Goal: Find contact information: Find contact information

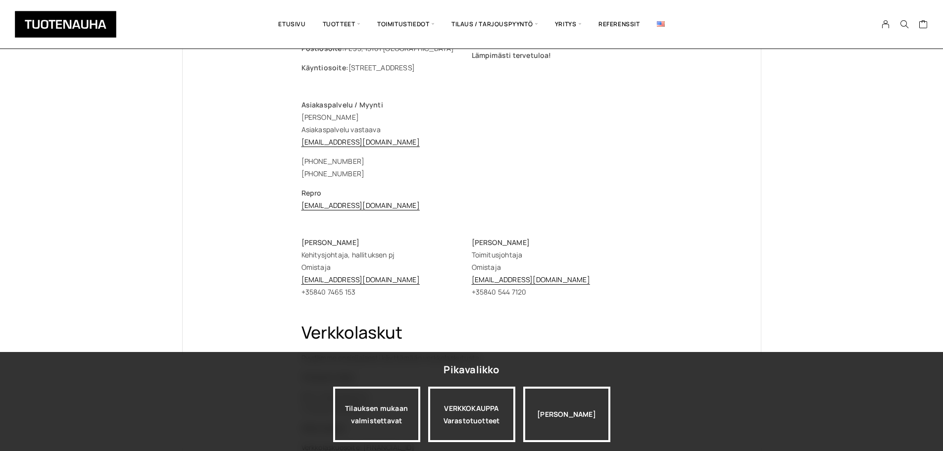
scroll to position [140, 0]
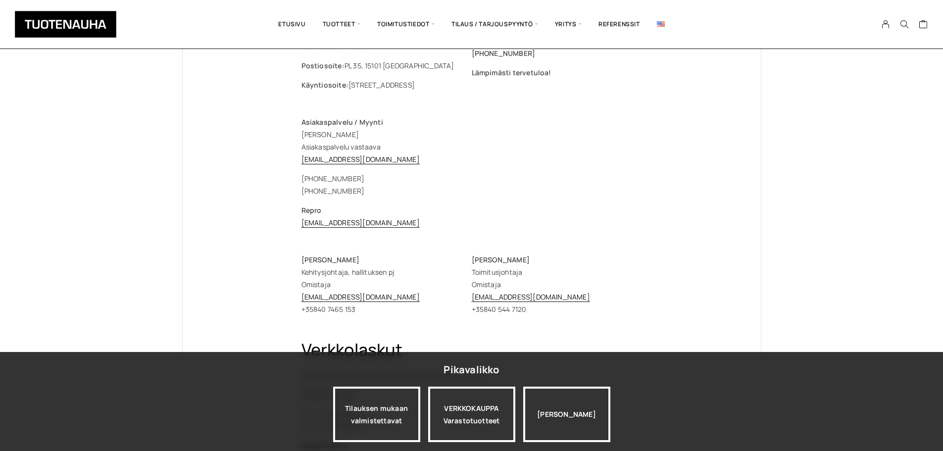
drag, startPoint x: 357, startPoint y: 133, endPoint x: 298, endPoint y: 136, distance: 59.0
click at [298, 136] on div "Tuotenauha Oy [EMAIL_ADDRESS][DOMAIN_NAME] [EMAIL_ADDRESS][DOMAIN_NAME] Puh. [P…" at bounding box center [472, 320] width 380 height 705
copy p "[PERSON_NAME]"
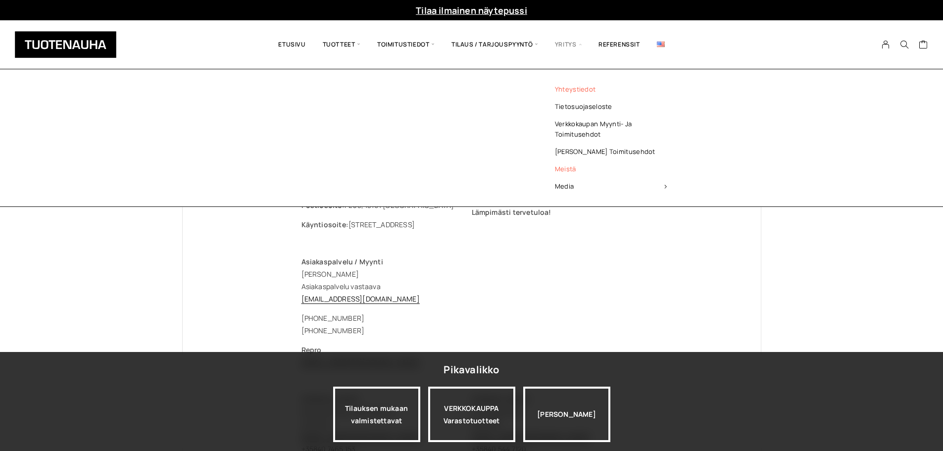
click at [571, 167] on link "Meistä" at bounding box center [611, 168] width 144 height 17
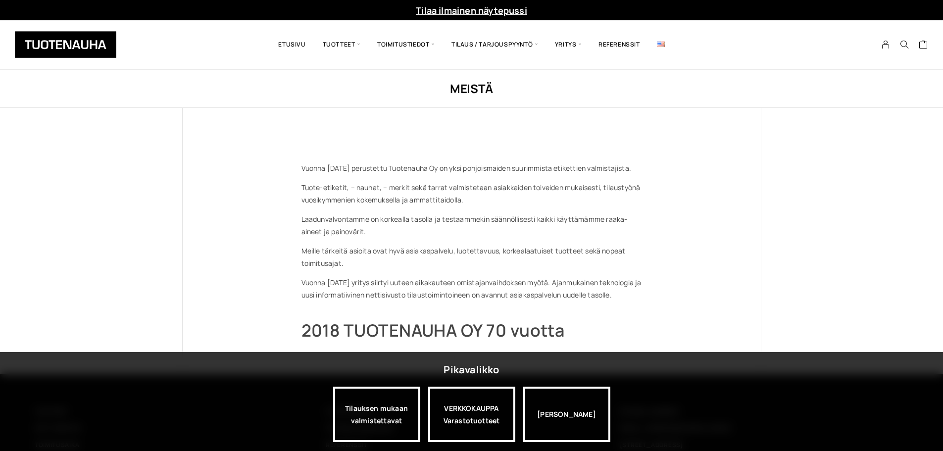
click at [659, 45] on img at bounding box center [661, 44] width 8 height 5
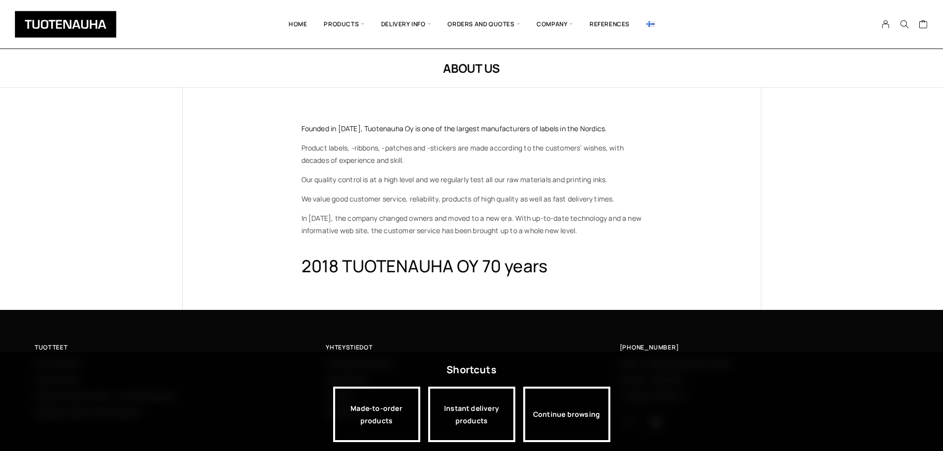
click at [653, 25] on img at bounding box center [650, 23] width 8 height 5
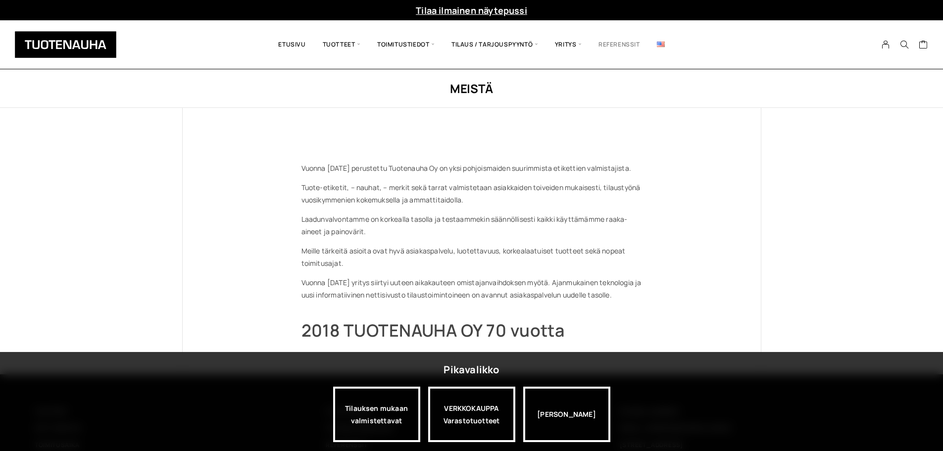
click at [619, 43] on link "Referenssit" at bounding box center [619, 45] width 58 height 34
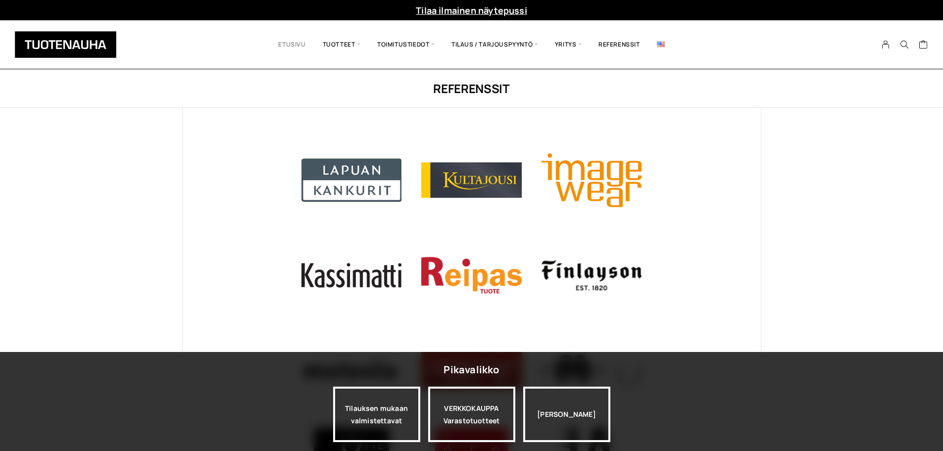
click at [293, 46] on link "Etusivu" at bounding box center [292, 45] width 44 height 34
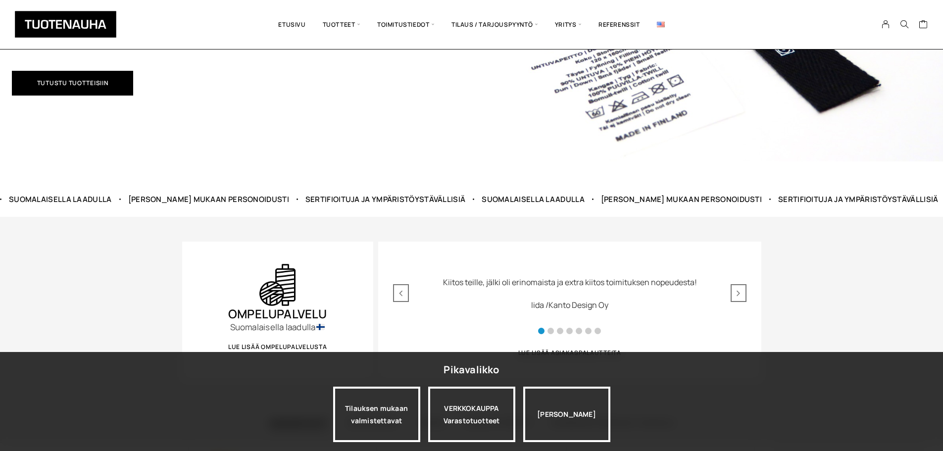
scroll to position [148, 0]
